Goal: Complete application form: Complete application form

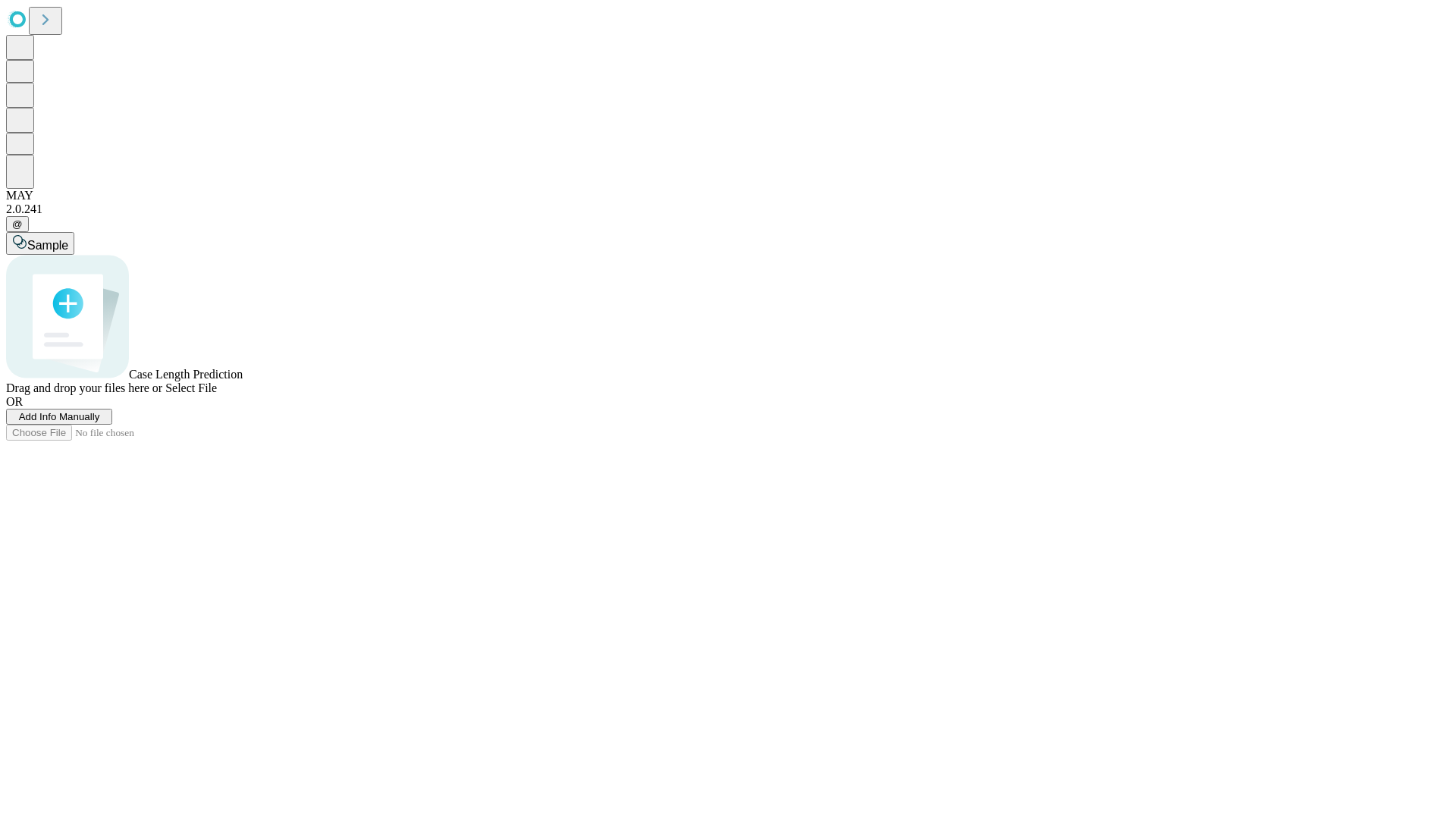
click at [100, 422] on span "Add Info Manually" at bounding box center [59, 417] width 81 height 12
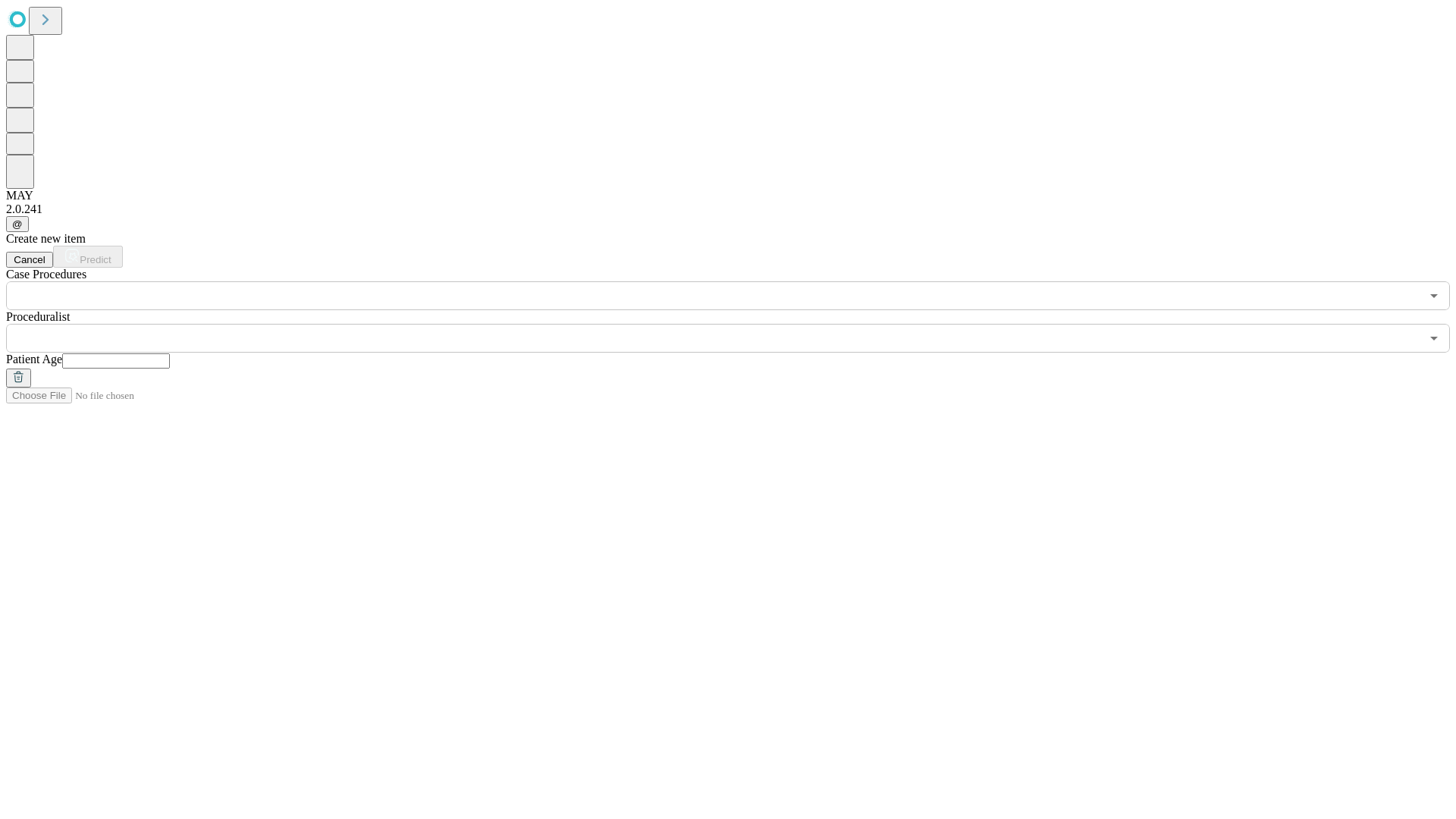
click at [170, 353] on input "text" at bounding box center [115, 360] width 107 height 15
type input "**"
click at [739, 323] on input "text" at bounding box center [713, 337] width 1415 height 29
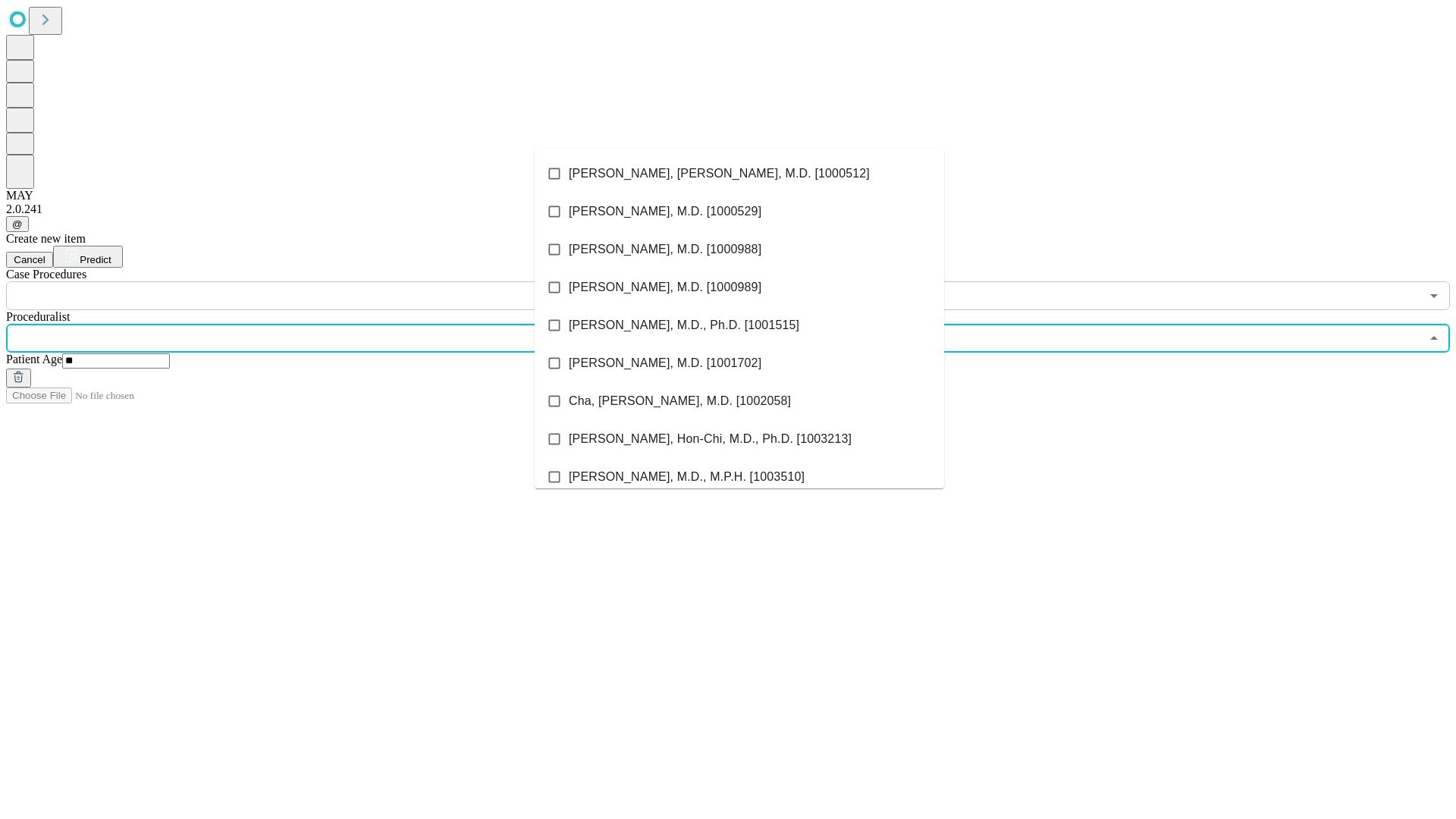
click at [740, 174] on li "[PERSON_NAME], [PERSON_NAME], M.D. [1000512]" at bounding box center [740, 173] width 409 height 38
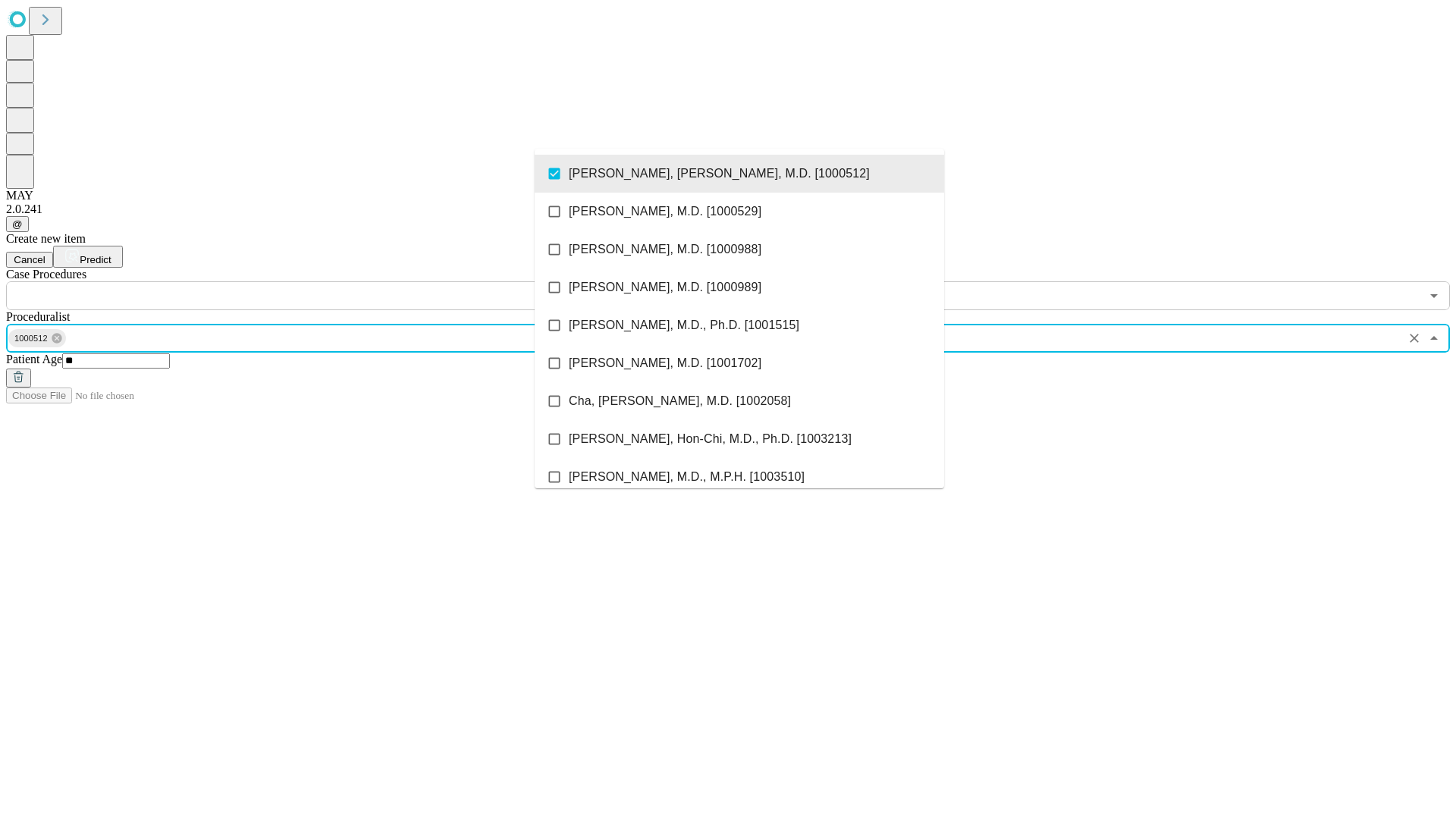
click at [319, 281] on input "text" at bounding box center [713, 295] width 1415 height 29
